Goal: Task Accomplishment & Management: Complete application form

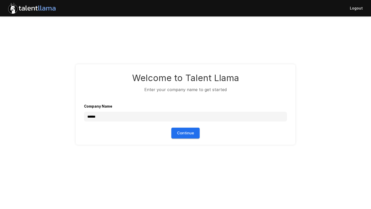
type input "**********"
click at [191, 134] on button "Continue" at bounding box center [186, 133] width 28 height 11
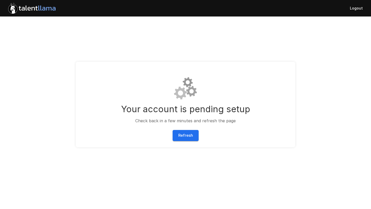
click at [191, 134] on button "Refresh" at bounding box center [186, 135] width 26 height 11
click at [190, 140] on button "Refresh" at bounding box center [186, 135] width 26 height 11
